Goal: Complete application form: Complete application form

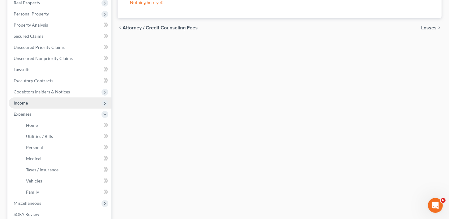
click at [27, 104] on span "Income" at bounding box center [21, 102] width 14 height 5
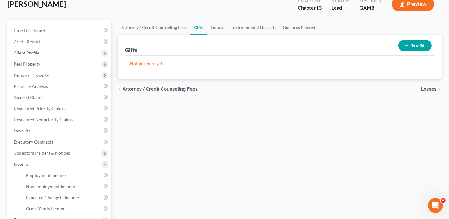
scroll to position [36, 0]
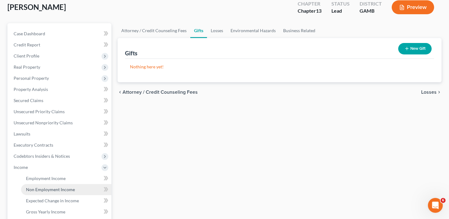
click at [40, 191] on span "Non Employment Income" at bounding box center [50, 189] width 49 height 5
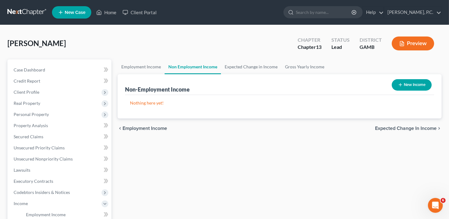
click at [429, 126] on span "Expected Change in Income" at bounding box center [406, 128] width 62 height 5
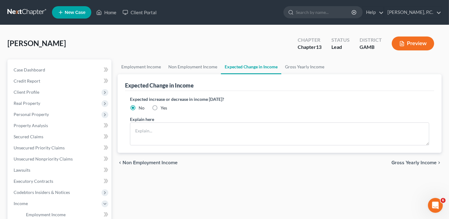
click at [141, 161] on span "Non Employment Income" at bounding box center [150, 162] width 55 height 5
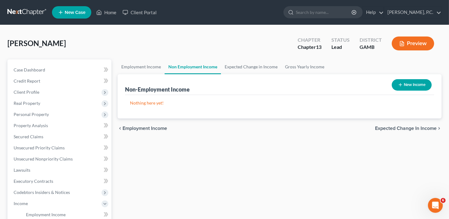
click at [408, 81] on button "New Income" at bounding box center [412, 84] width 40 height 11
select select "0"
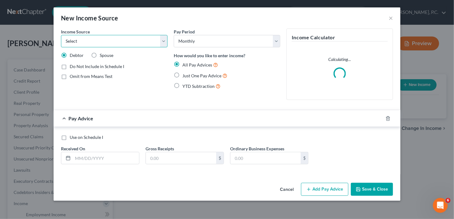
click at [83, 45] on select "Select Unemployment Disability (from employer) Pension Retirement Social Securi…" at bounding box center [114, 41] width 107 height 12
select select "5"
click at [61, 35] on select "Select Unemployment Disability (from employer) Pension Retirement Social Securi…" at bounding box center [114, 41] width 107 height 12
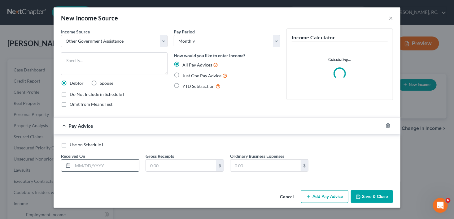
click at [91, 169] on input "text" at bounding box center [106, 166] width 66 height 12
drag, startPoint x: 173, startPoint y: 170, endPoint x: 175, endPoint y: 163, distance: 7.9
click at [173, 170] on input "text" at bounding box center [181, 166] width 70 height 12
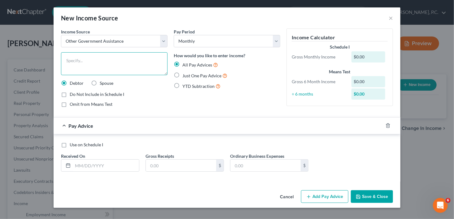
click at [105, 60] on textarea at bounding box center [114, 63] width 107 height 23
type textarea "VA Benefits"
click at [84, 160] on input "text" at bounding box center [106, 166] width 66 height 12
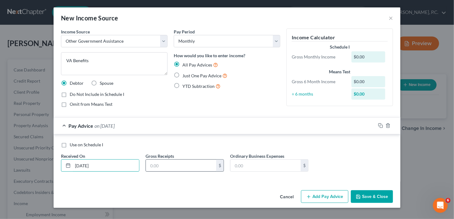
type input "[DATE]"
click at [160, 170] on input "text" at bounding box center [181, 166] width 70 height 12
type input "3,800.00"
click at [388, 198] on button "Save & Close" at bounding box center [372, 196] width 42 height 13
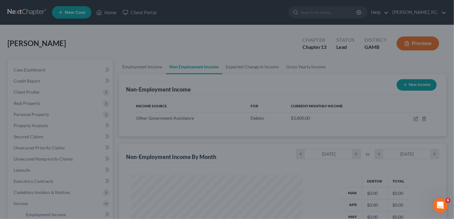
scroll to position [111, 182]
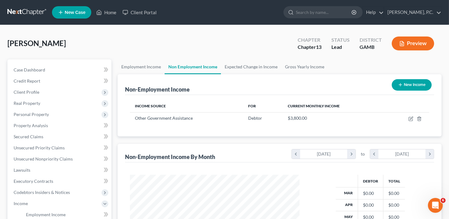
click at [423, 87] on button "New Income" at bounding box center [412, 84] width 40 height 11
select select "0"
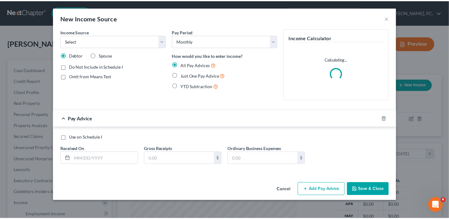
scroll to position [111, 184]
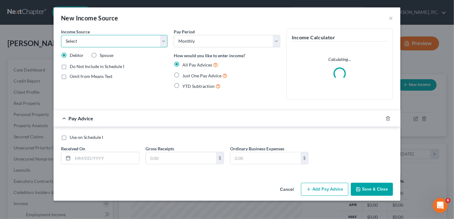
click at [66, 41] on select "Select Unemployment Disability (from employer) Pension Retirement Social Securi…" at bounding box center [114, 41] width 107 height 12
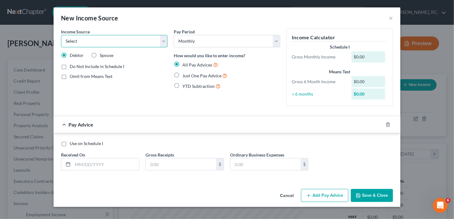
select select "4"
click at [61, 35] on select "Select Unemployment Disability (from employer) Pension Retirement Social Securi…" at bounding box center [114, 41] width 107 height 12
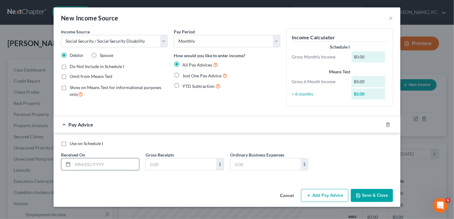
click at [80, 169] on input "text" at bounding box center [106, 165] width 66 height 12
type input "[DATE]"
click at [157, 170] on div "Use on Schedule I Received On * [DATE] Gross Receipts $ Ordinary Business Expen…" at bounding box center [227, 158] width 338 height 35
click at [158, 167] on input "text" at bounding box center [181, 165] width 70 height 12
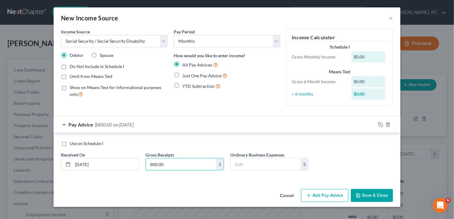
type input "800.00"
click at [371, 192] on button "Save & Close" at bounding box center [372, 195] width 42 height 13
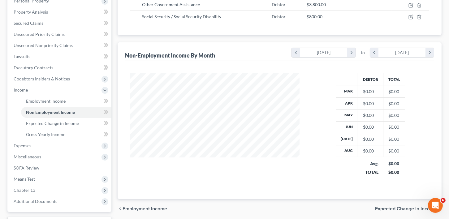
scroll to position [115, 0]
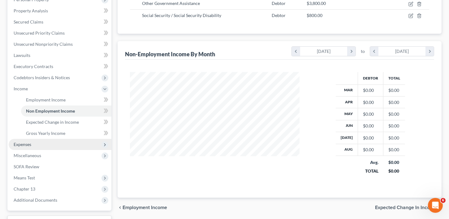
click at [20, 146] on span "Expenses" at bounding box center [60, 144] width 103 height 11
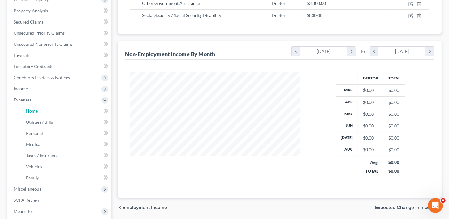
drag, startPoint x: 32, startPoint y: 112, endPoint x: 117, endPoint y: 109, distance: 85.2
click at [32, 112] on span "Home" at bounding box center [32, 110] width 12 height 5
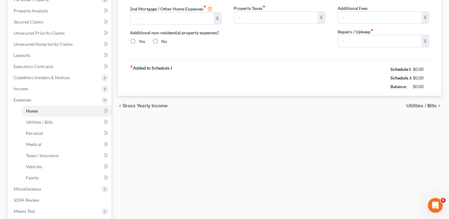
type input "0.00"
radio input "true"
type input "0.00"
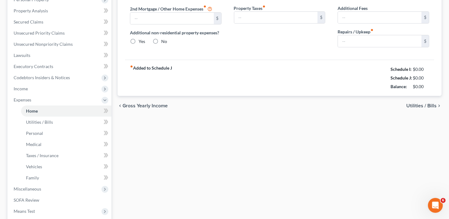
type input "0.00"
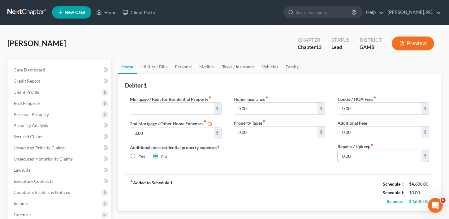
click at [364, 152] on input "0.00" at bounding box center [380, 156] width 84 height 12
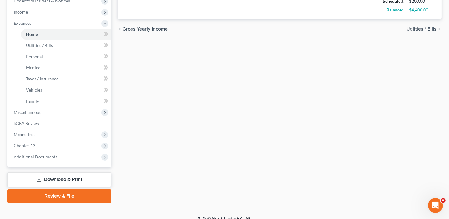
type input "200.00"
click at [415, 27] on span "Utilities / Bills" at bounding box center [422, 29] width 30 height 5
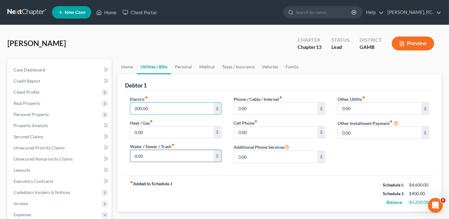
type input "200.00"
click at [147, 160] on input "0.00" at bounding box center [172, 156] width 84 height 12
type input "80.00"
click at [251, 105] on input "0.00" at bounding box center [276, 109] width 84 height 12
type input "8"
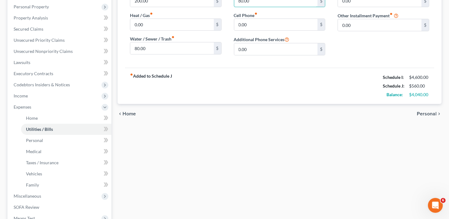
scroll to position [121, 0]
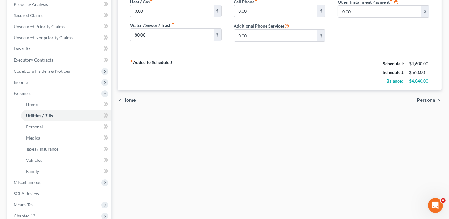
type input "80.00"
click at [422, 99] on span "Personal" at bounding box center [427, 100] width 20 height 5
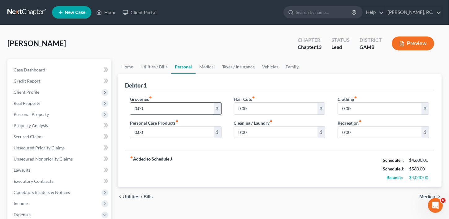
click at [146, 108] on input "0.00" at bounding box center [172, 109] width 84 height 12
type input "700.00"
click at [142, 129] on input "0.00" at bounding box center [172, 133] width 84 height 12
type input "200.00"
click at [423, 197] on span "Medical" at bounding box center [428, 196] width 17 height 5
